Goal: Use online tool/utility: Utilize a website feature to perform a specific function

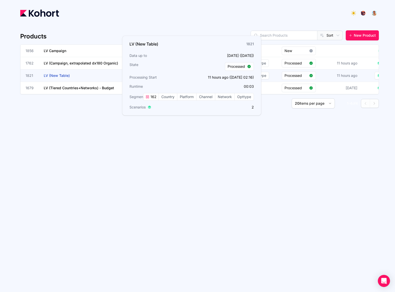
click at [77, 74] on h3 "LV (New Table)" at bounding box center [82, 75] width 76 height 12
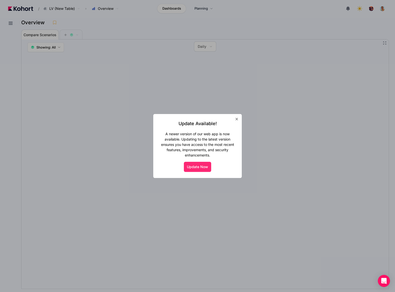
click at [200, 166] on button "Update Now" at bounding box center [197, 167] width 27 height 10
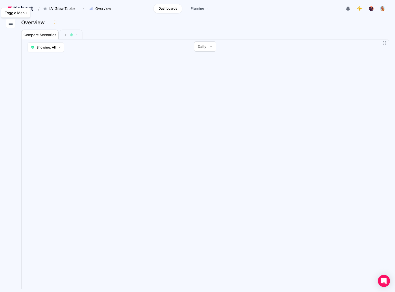
click at [11, 25] on icon at bounding box center [11, 23] width 6 height 6
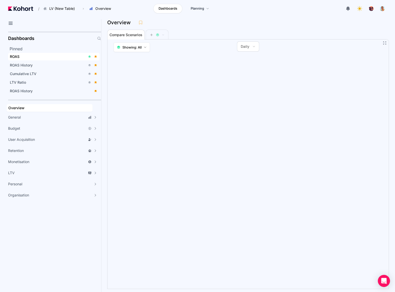
click at [32, 58] on div "ROAS" at bounding box center [48, 56] width 76 height 5
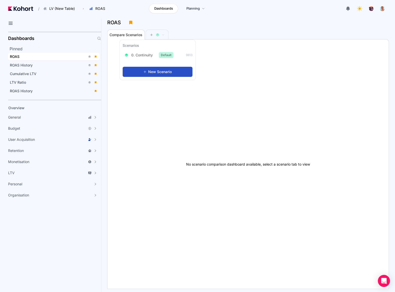
click at [146, 50] on div "Scenarios 0. Continuity Default 9813" at bounding box center [157, 51] width 76 height 23
click at [146, 54] on span "0. Continuity" at bounding box center [141, 55] width 21 height 5
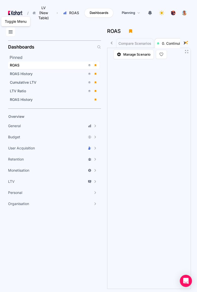
click at [9, 32] on icon at bounding box center [11, 32] width 6 height 6
